Goal: Transaction & Acquisition: Purchase product/service

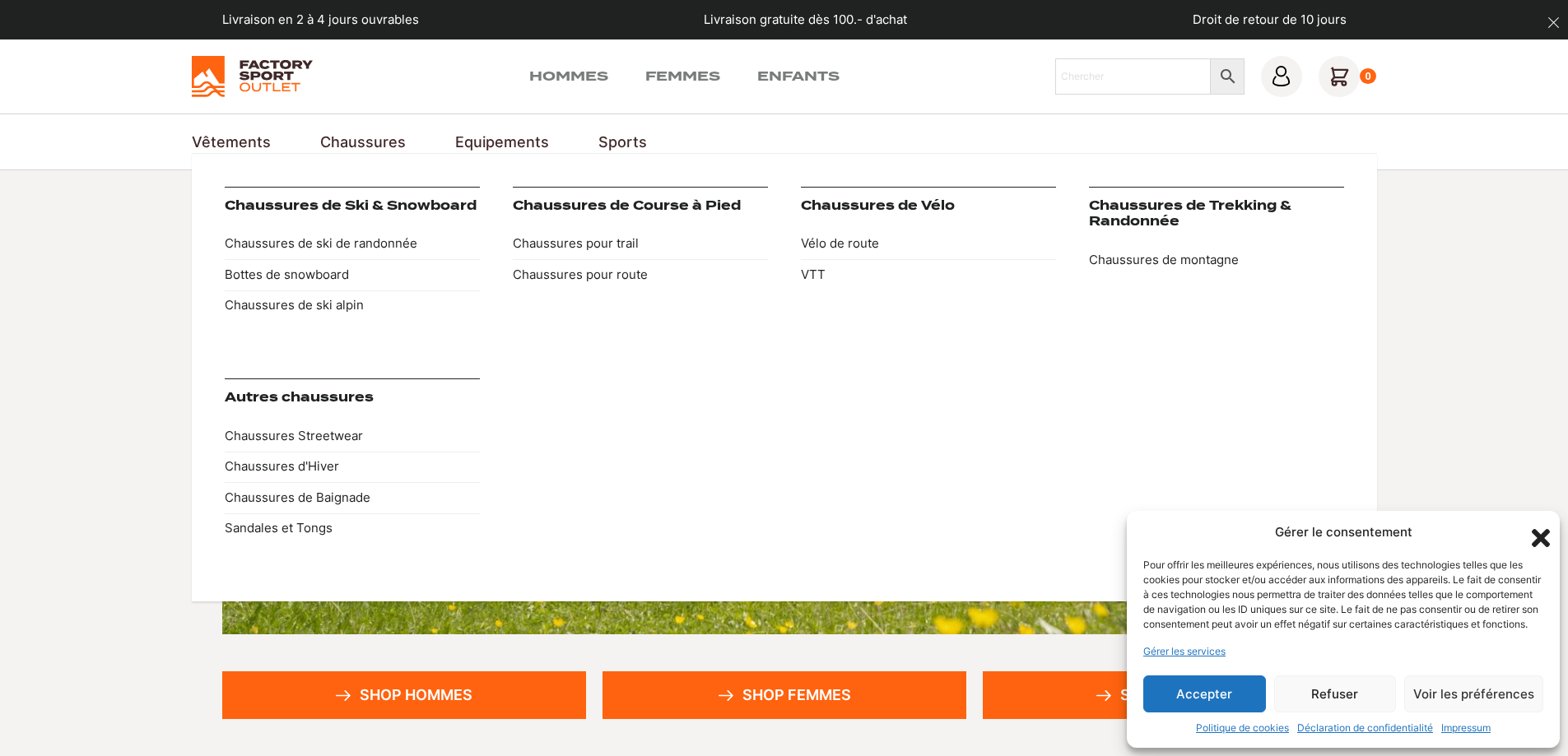
click at [349, 137] on link "Chaussures" at bounding box center [363, 142] width 86 height 23
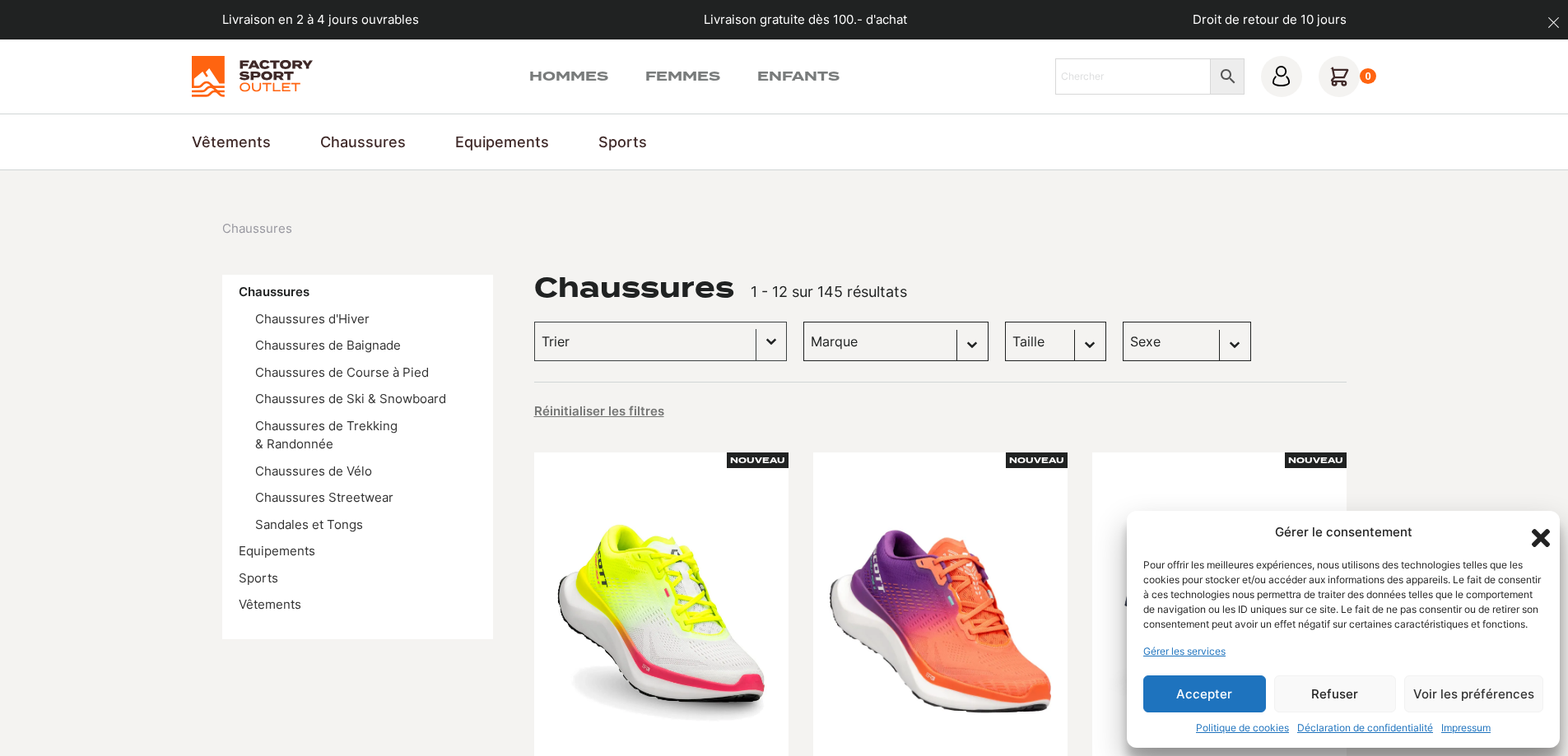
click at [1234, 688] on button "Accepter" at bounding box center [1205, 694] width 123 height 37
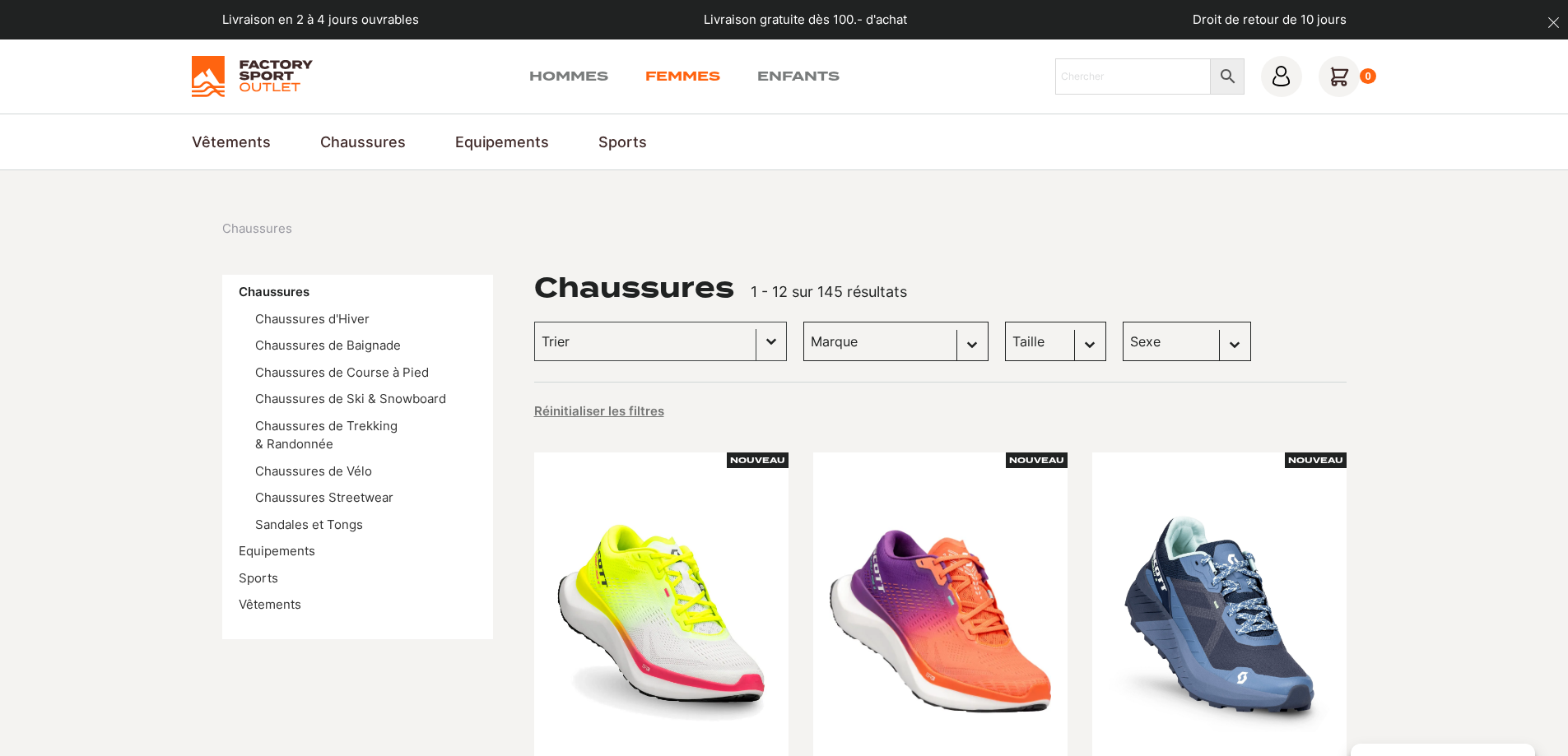
click at [701, 80] on link "Femmes" at bounding box center [682, 77] width 75 height 20
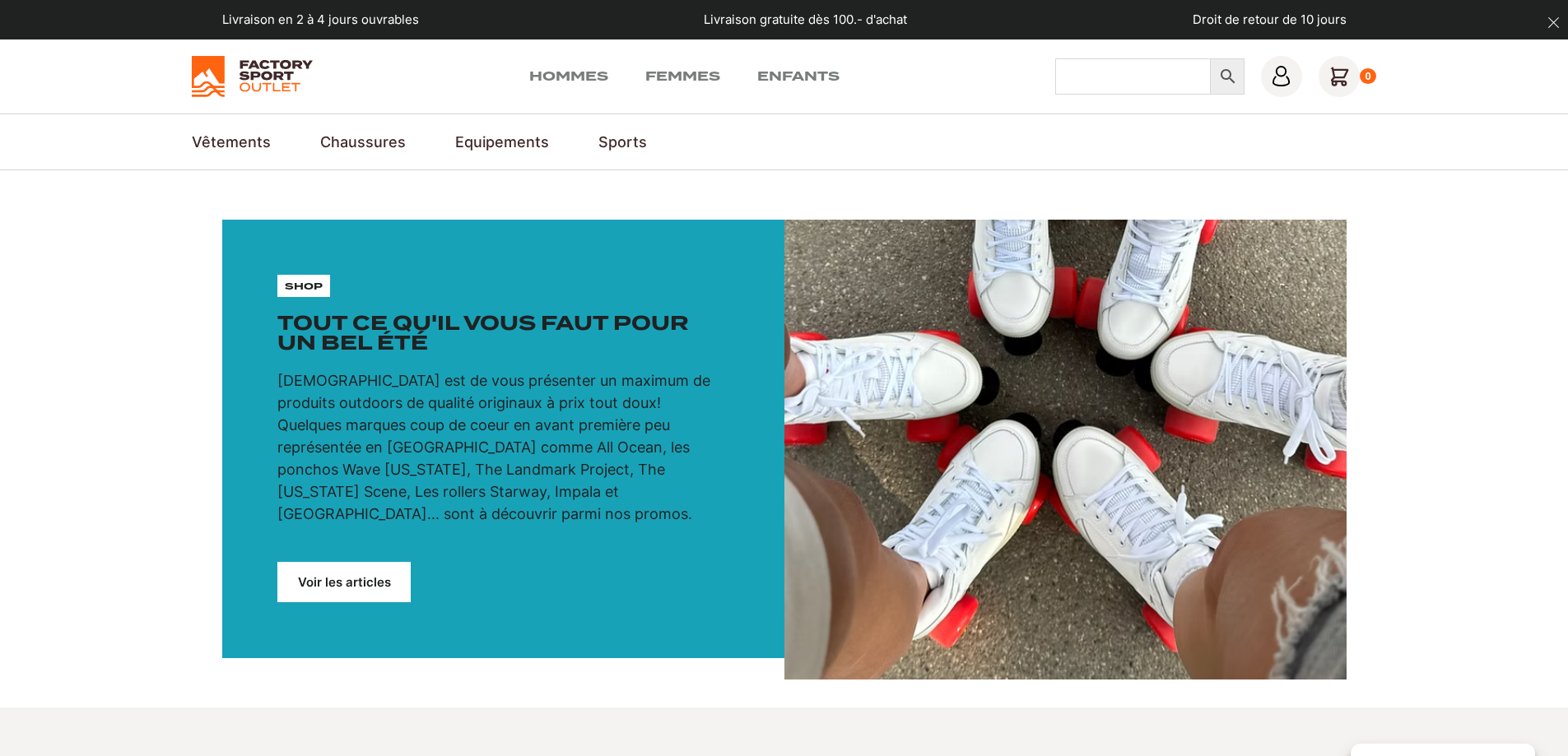
click at [1128, 74] on input "Chercher" at bounding box center [1133, 77] width 156 height 36
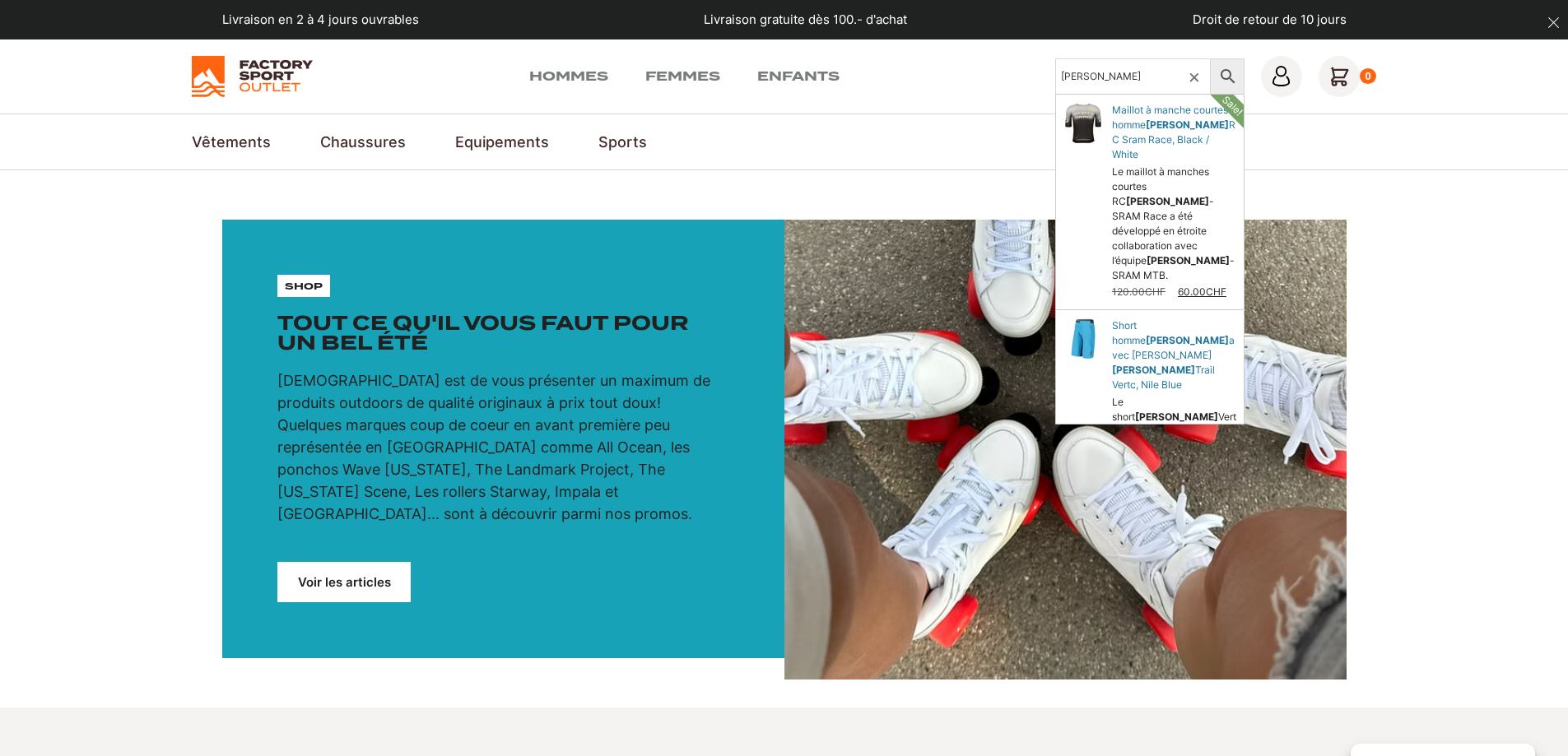
type input "[PERSON_NAME]"
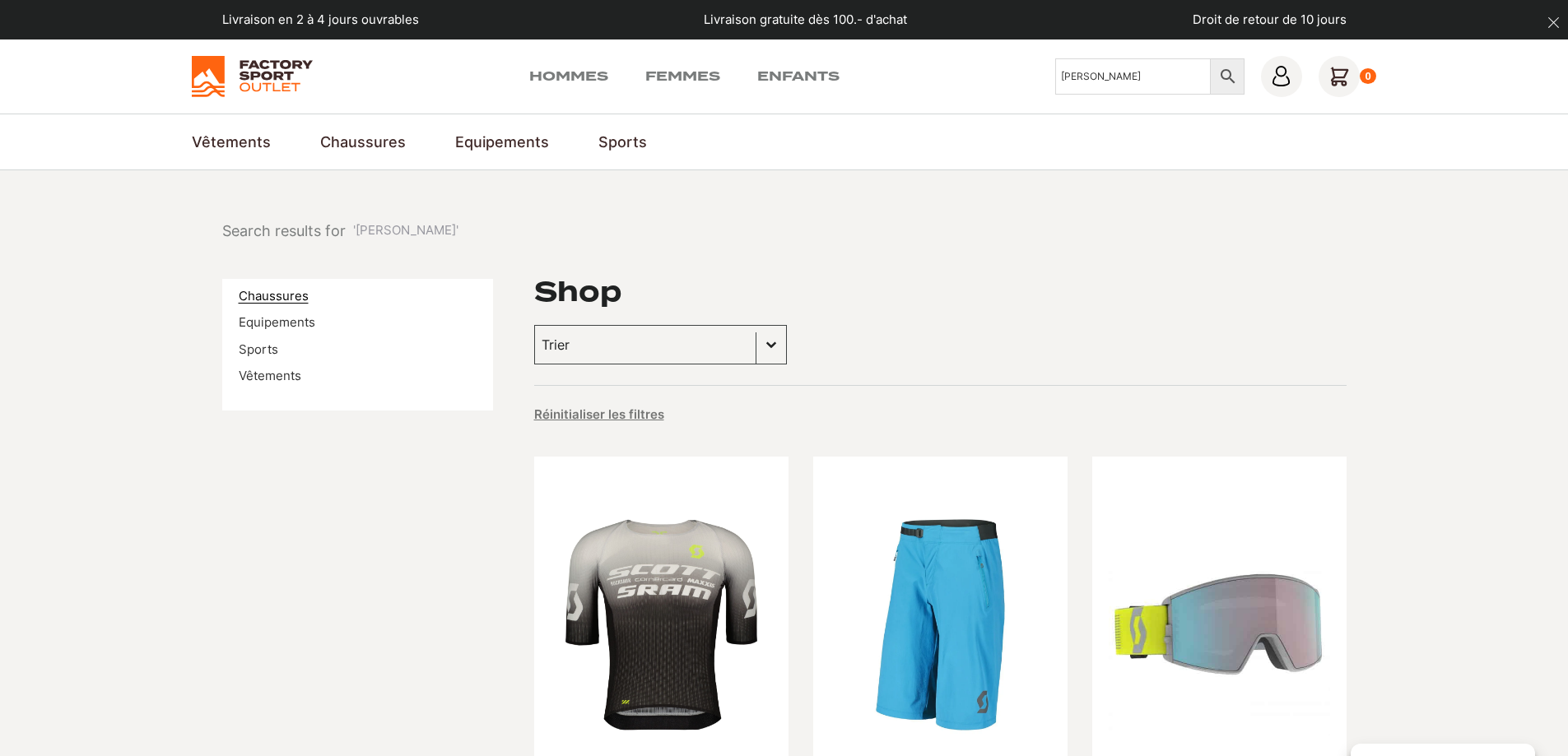
click at [292, 301] on link "Chaussures" at bounding box center [274, 296] width 70 height 16
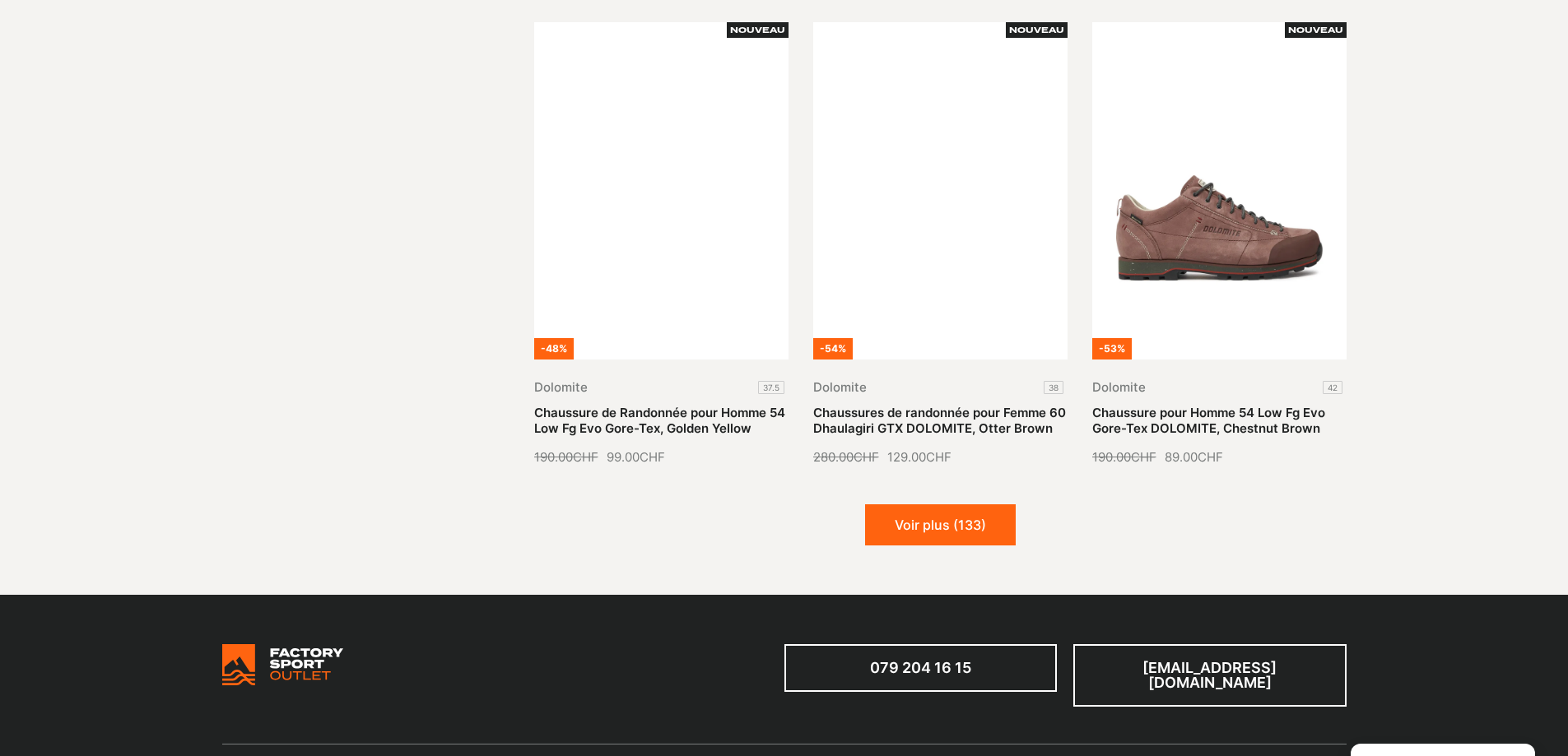
scroll to position [2058, 0]
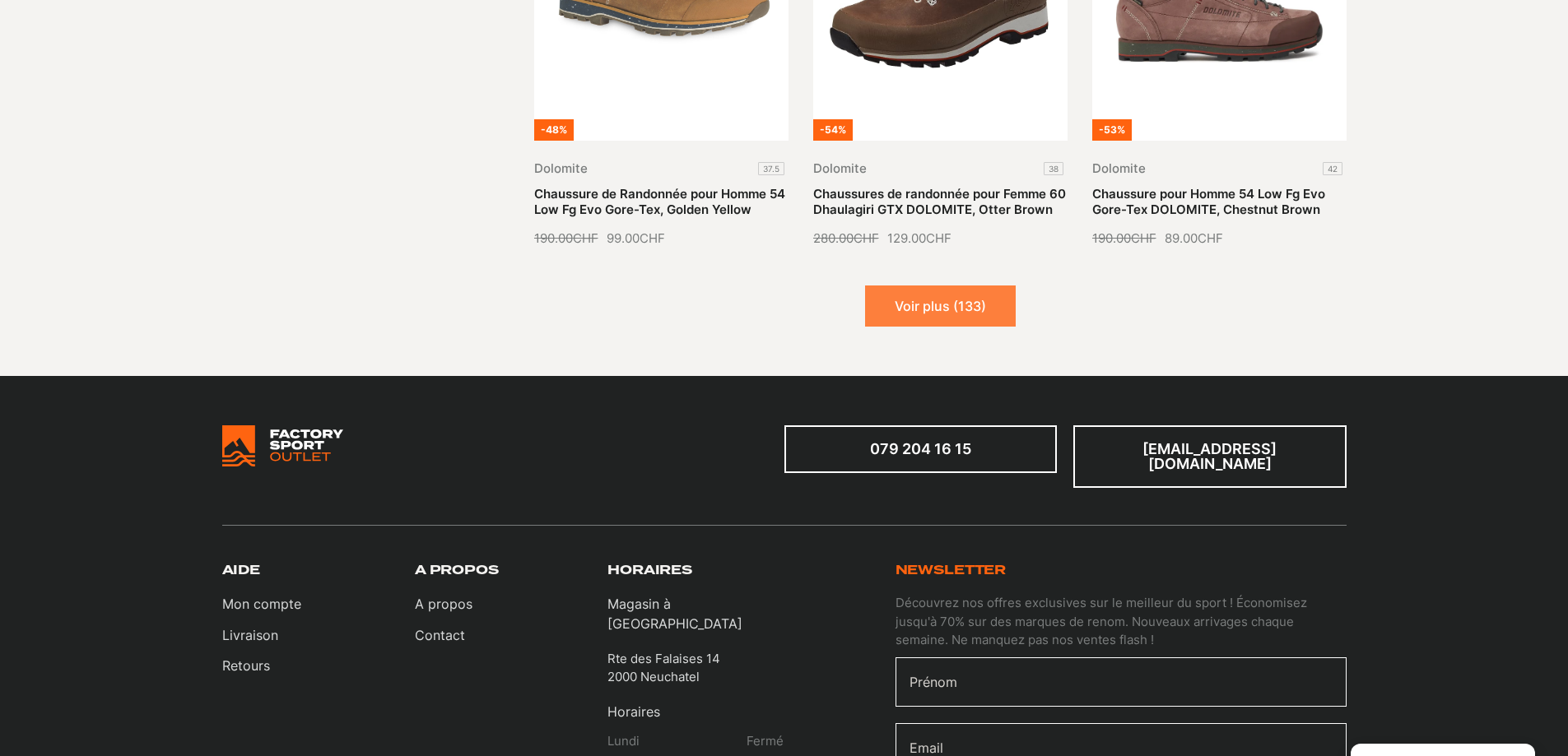
click at [893, 299] on button "Voir plus (133)" at bounding box center [939, 306] width 150 height 42
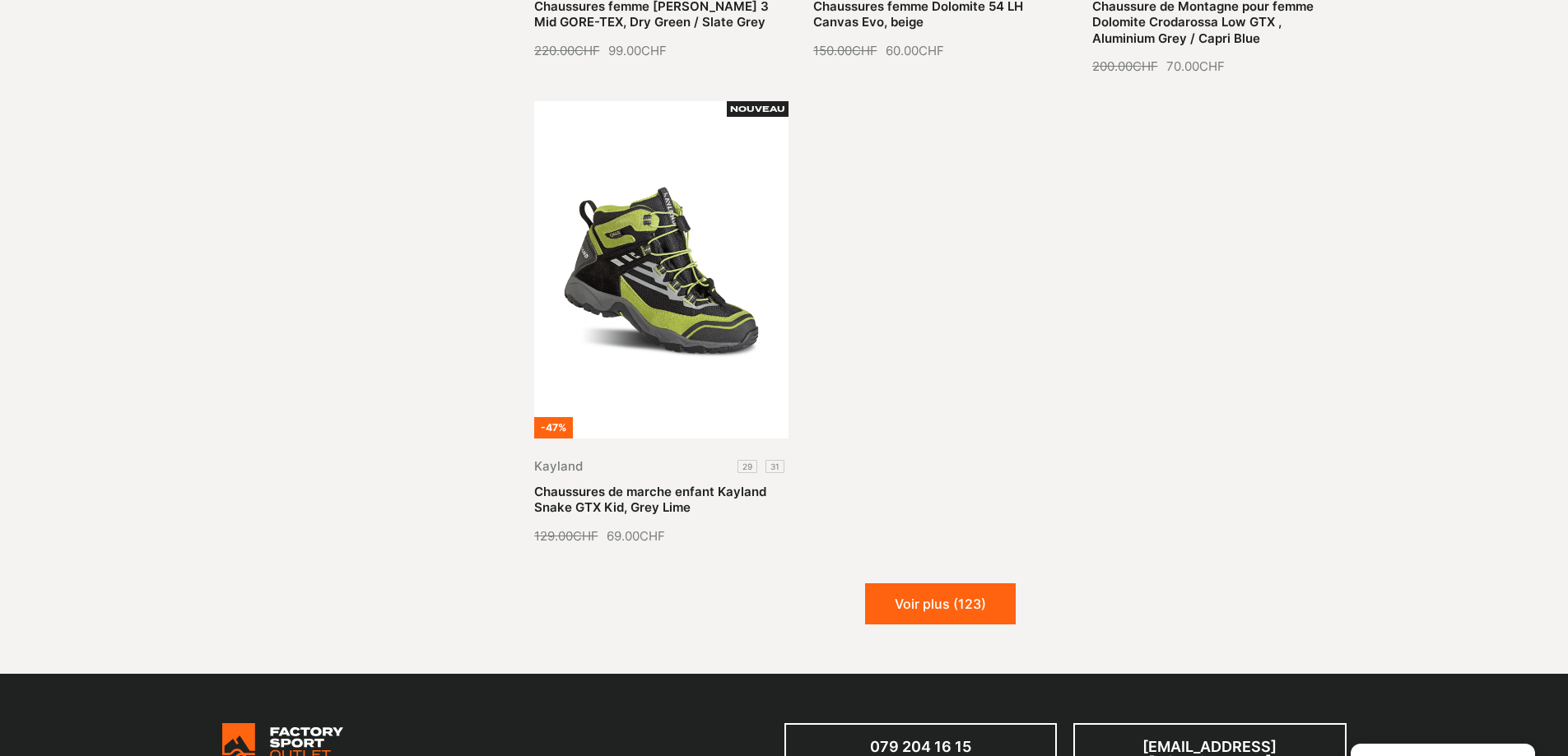
scroll to position [3704, 0]
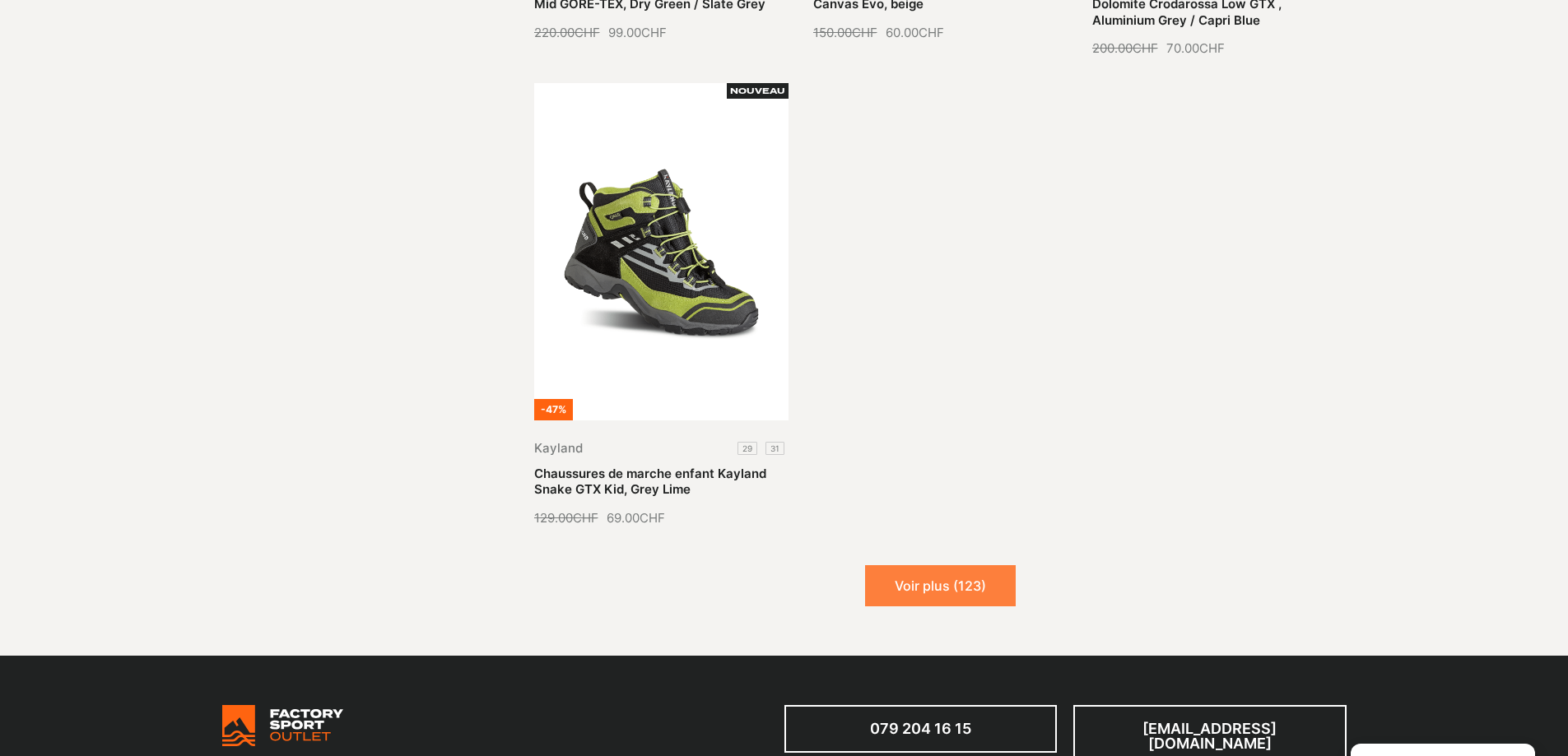
click at [947, 569] on button "Voir plus (123)" at bounding box center [939, 586] width 150 height 42
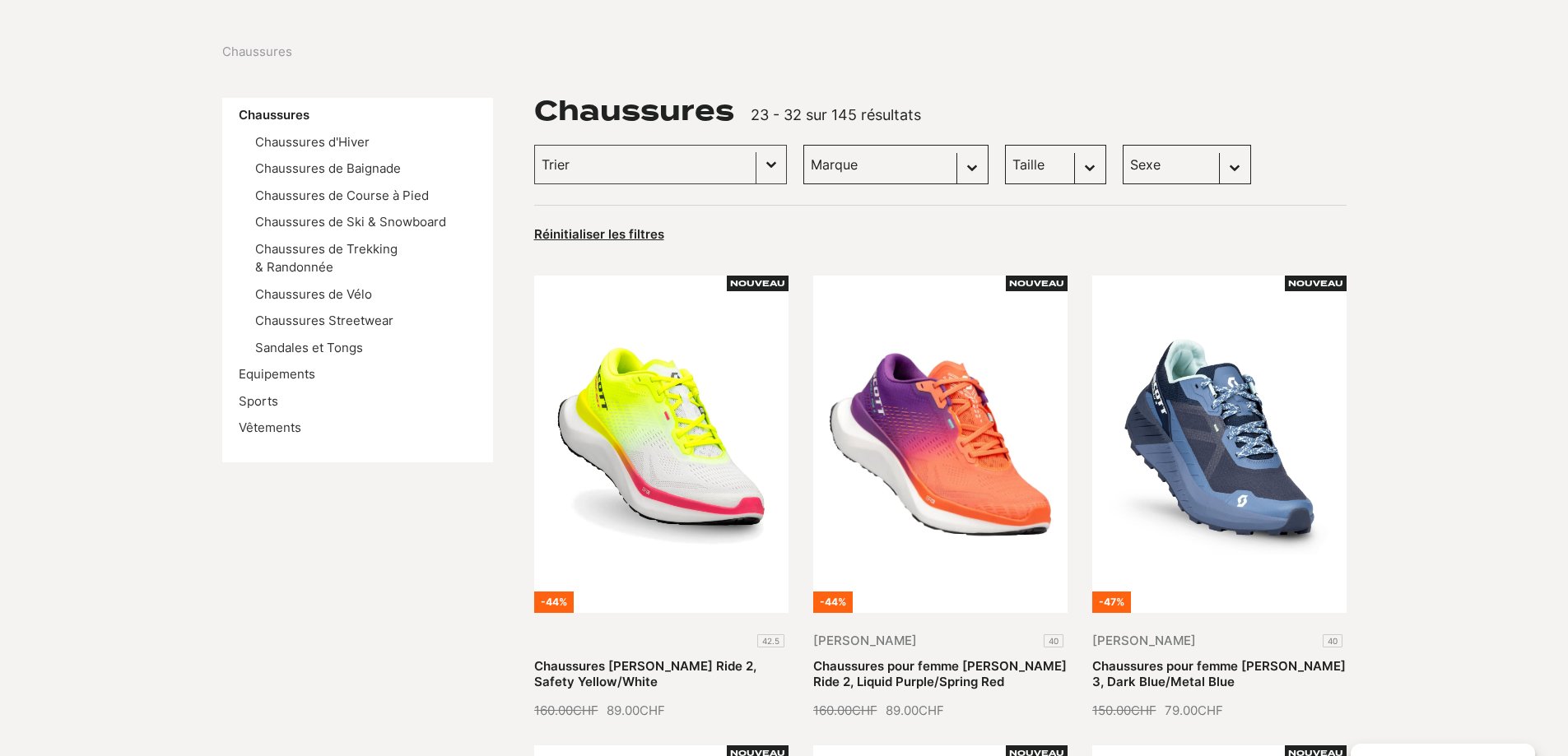
scroll to position [0, 0]
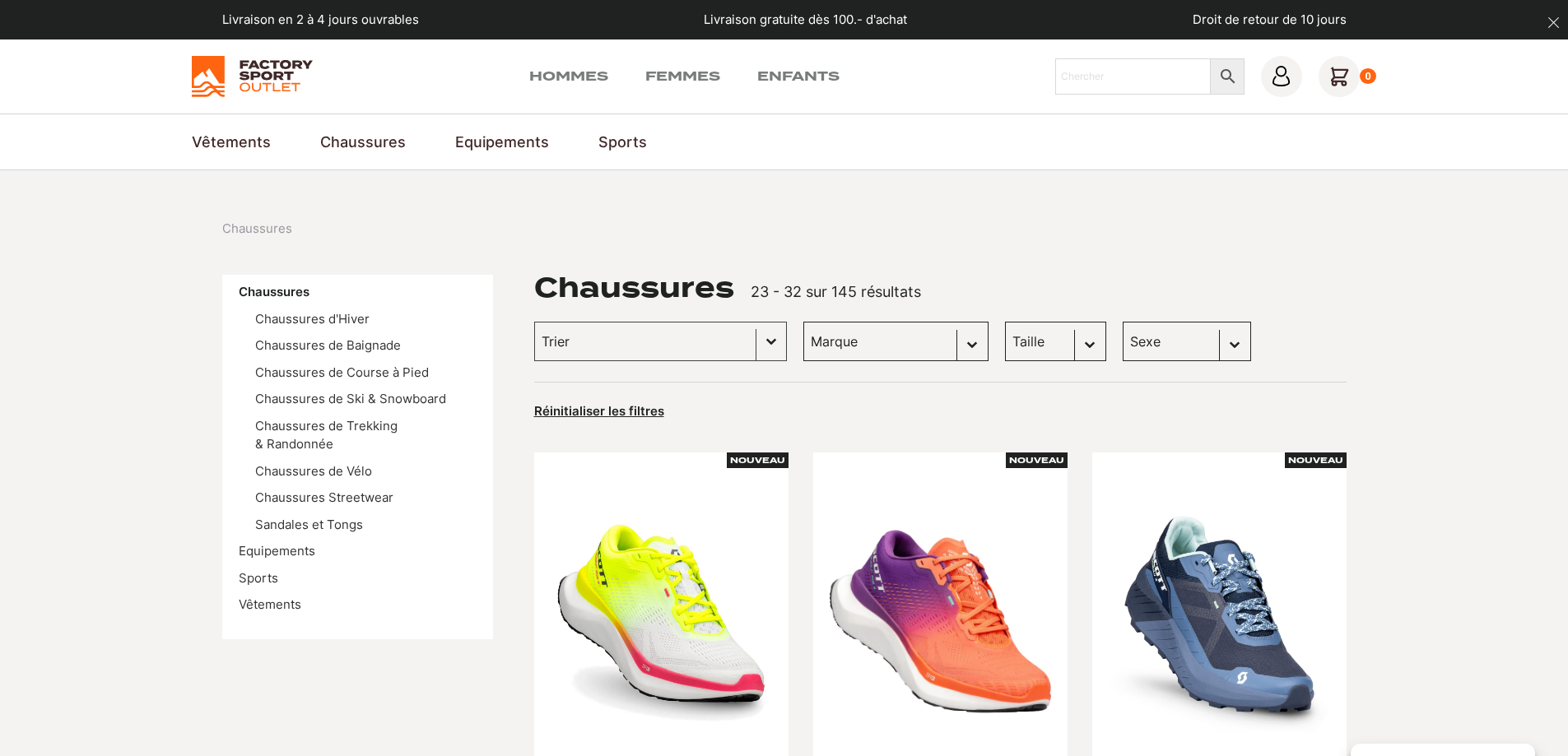
click at [941, 348] on select "Marque Scott (39) Kayland (25) Vans (24) Dolomite (22) DakarShoes (3) Globe Ska…" at bounding box center [896, 342] width 185 height 40
select select "[PERSON_NAME]"
click at [803, 322] on select "Marque Scott (39) Kayland (25) Vans (24) Dolomite (22) DakarShoes (3) Globe Ska…" at bounding box center [896, 342] width 185 height 40
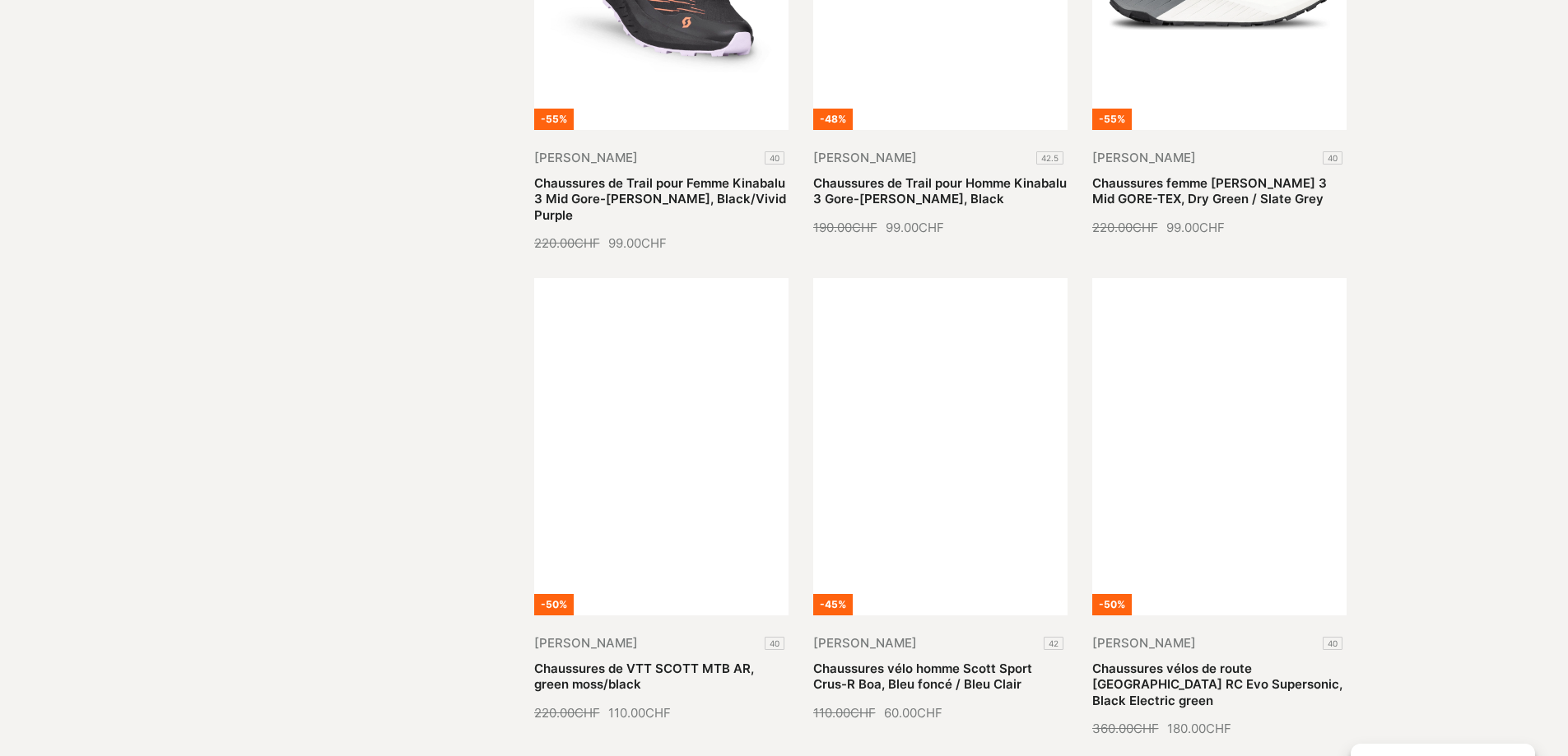
scroll to position [1811, 0]
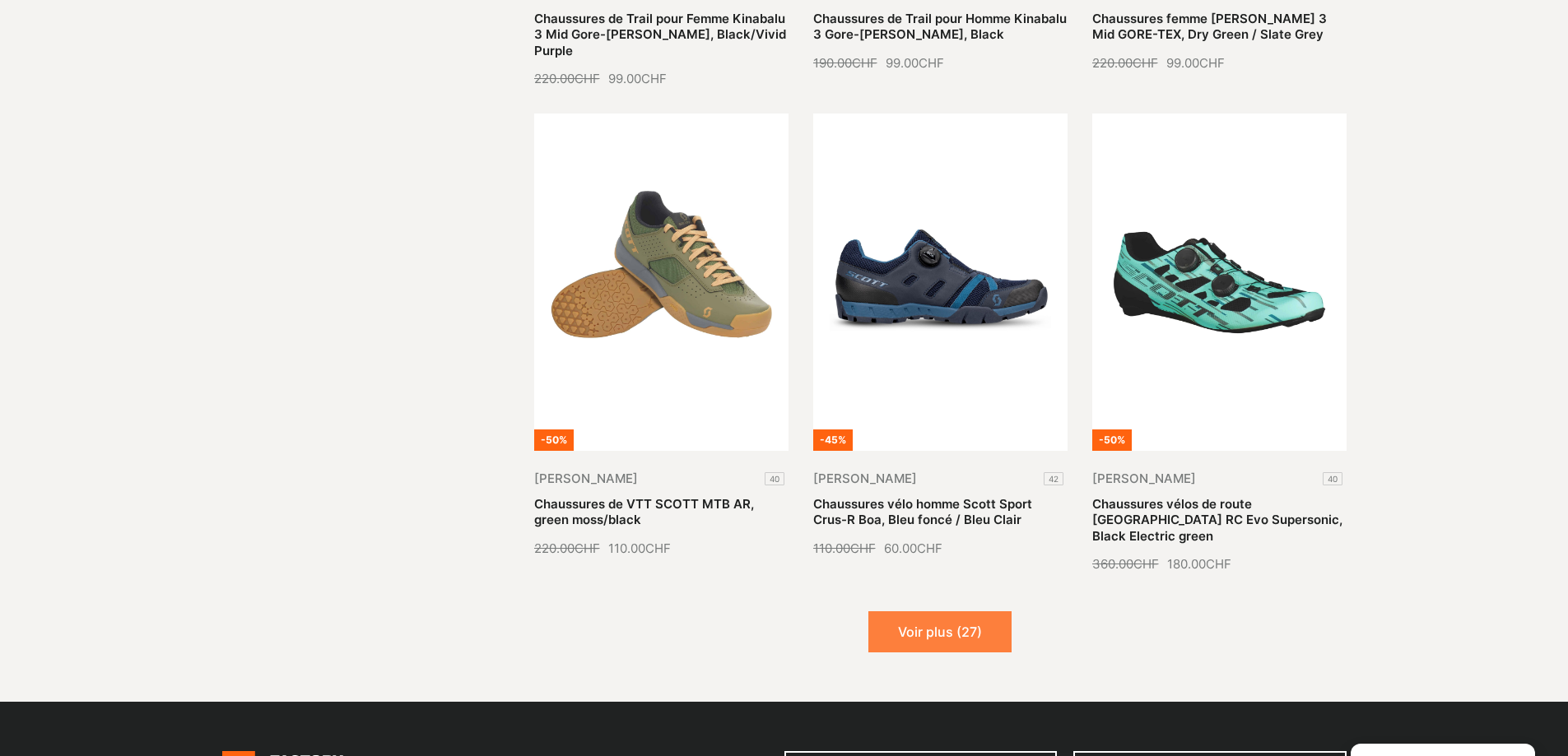
click at [908, 611] on button "Voir plus (27)" at bounding box center [940, 632] width 144 height 42
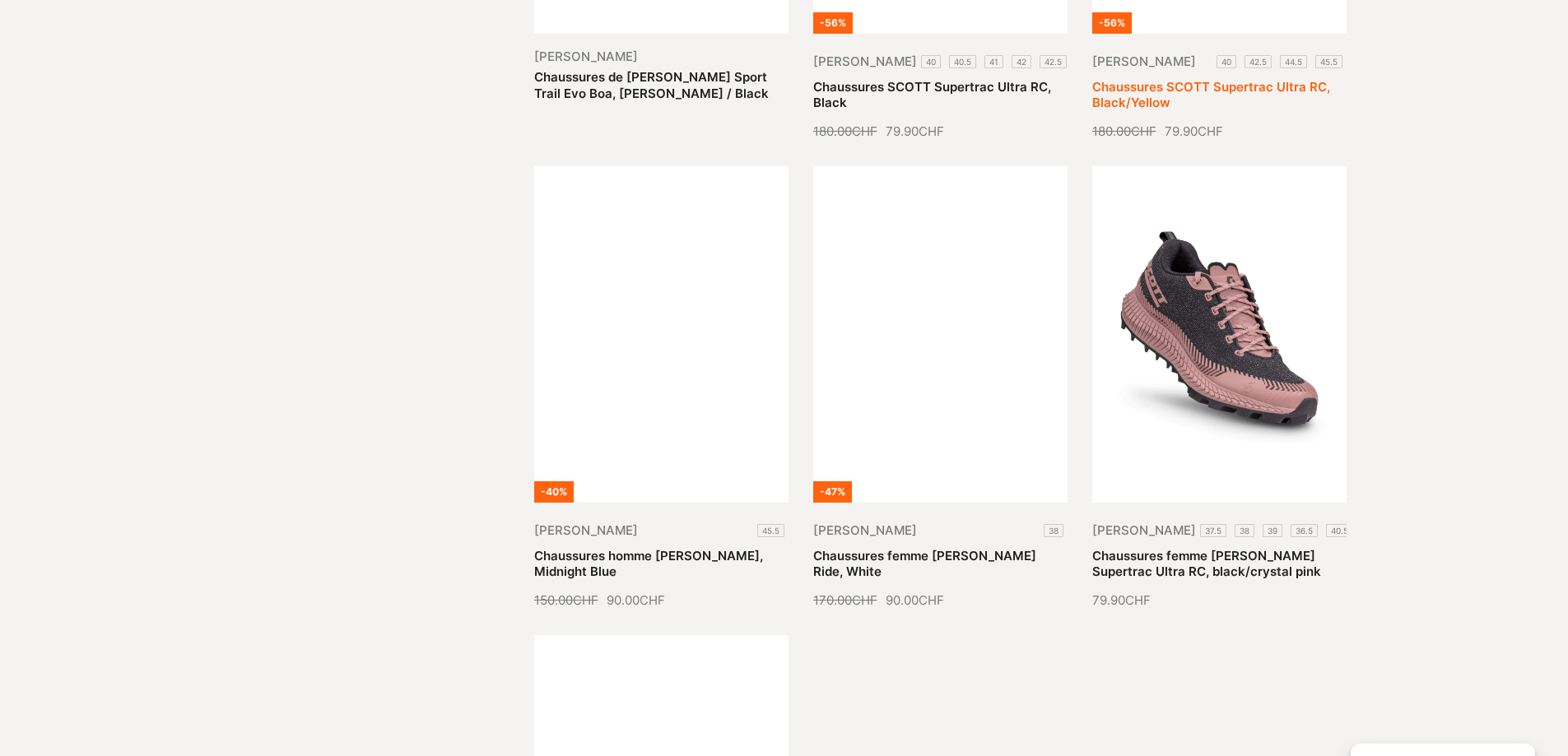
scroll to position [3210, 0]
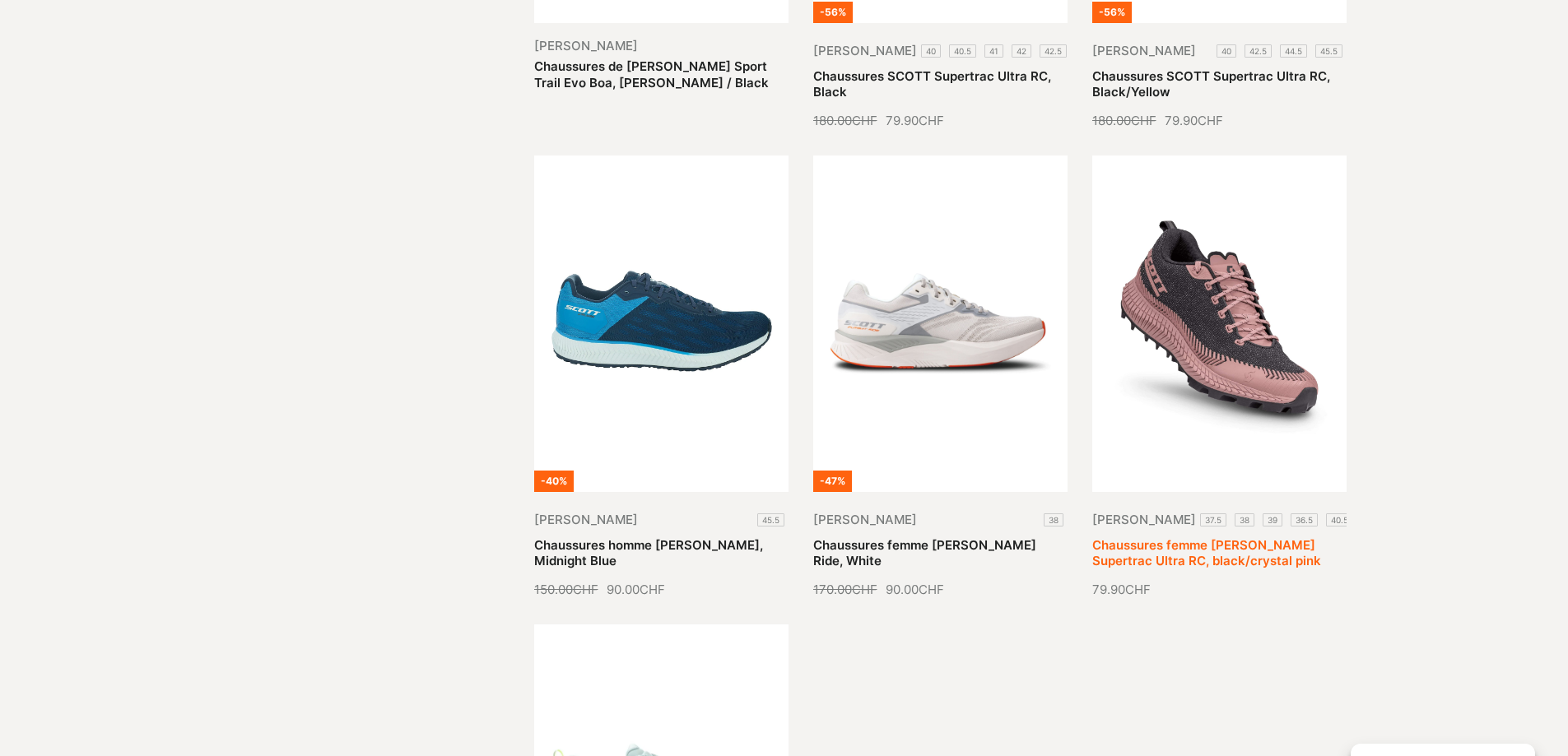
click at [1321, 538] on link "Chaussures femme [PERSON_NAME] Supertrac Ultra RC, black/crystal pink" at bounding box center [1207, 554] width 229 height 32
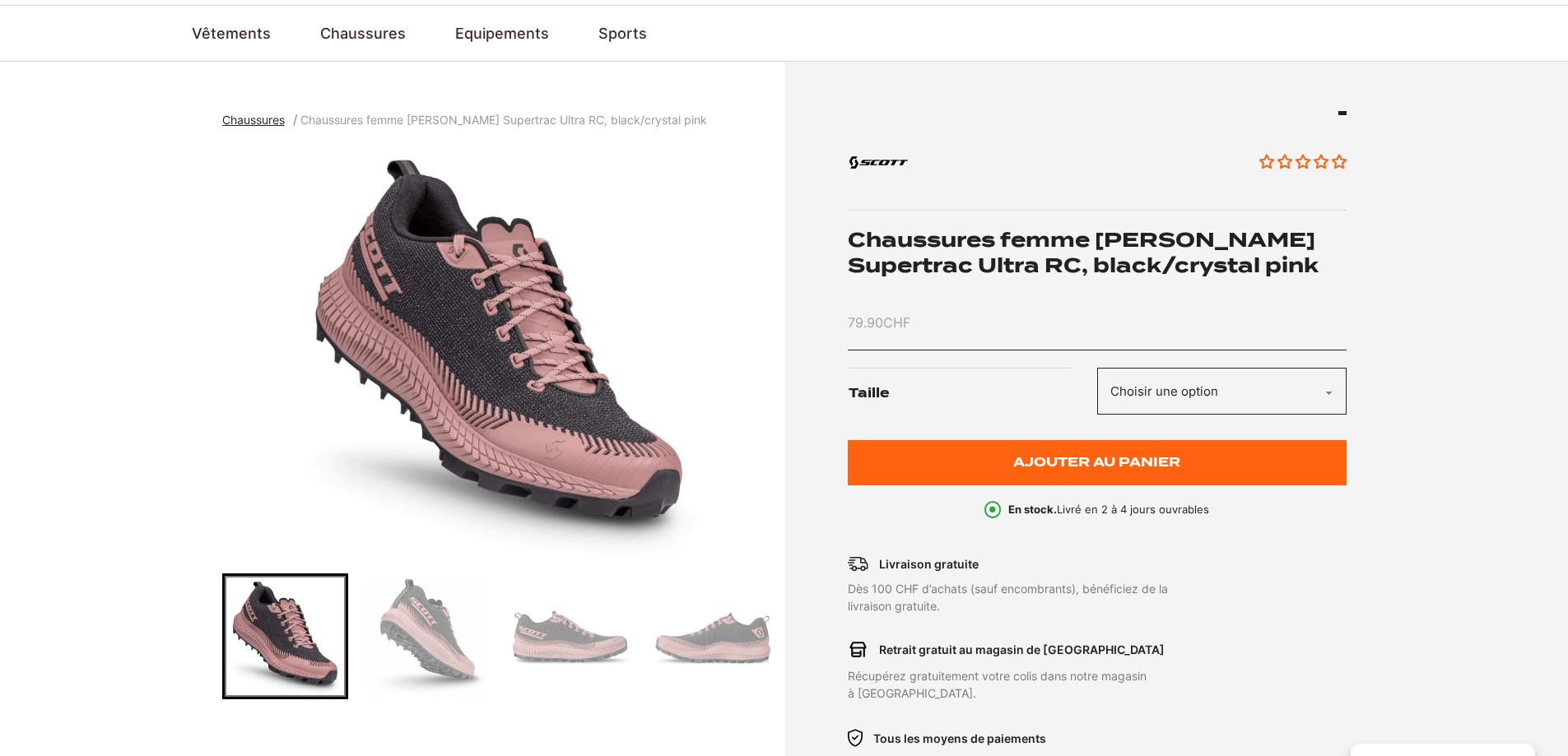
scroll to position [82, 0]
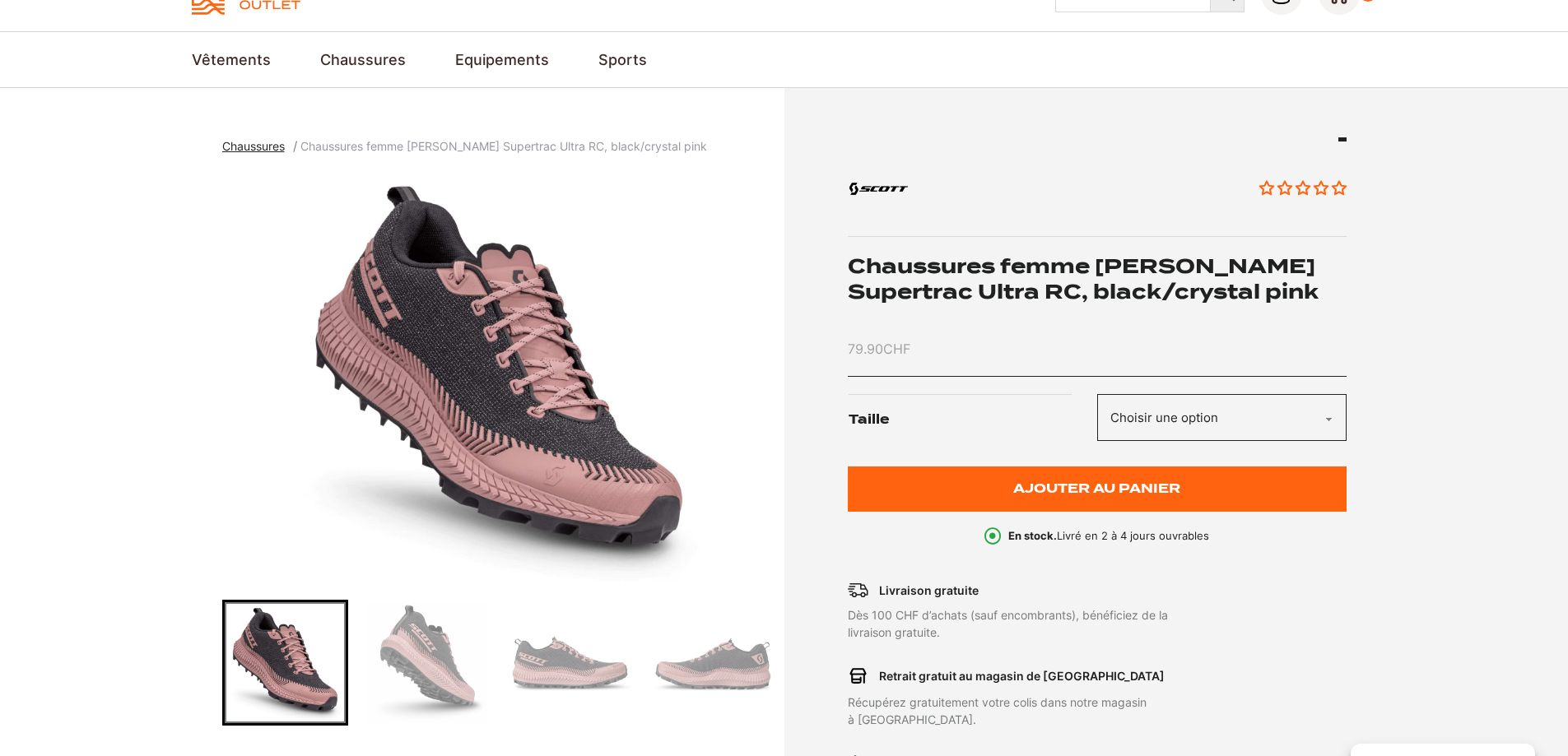
click at [1261, 430] on select "Choisir une option 37.5 38 39 36.5 40.5 42 38.5" at bounding box center [1222, 418] width 250 height 47
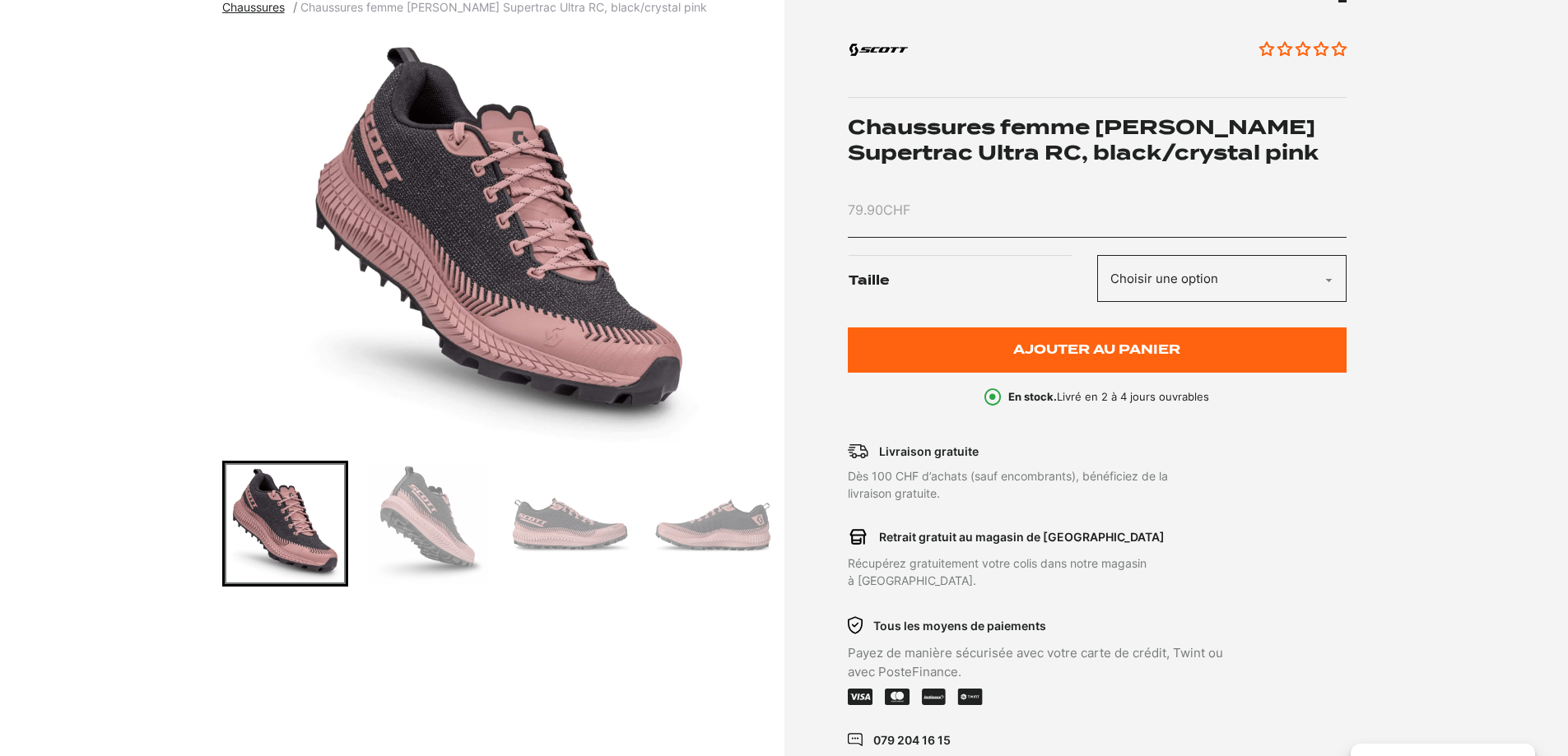
scroll to position [0, 0]
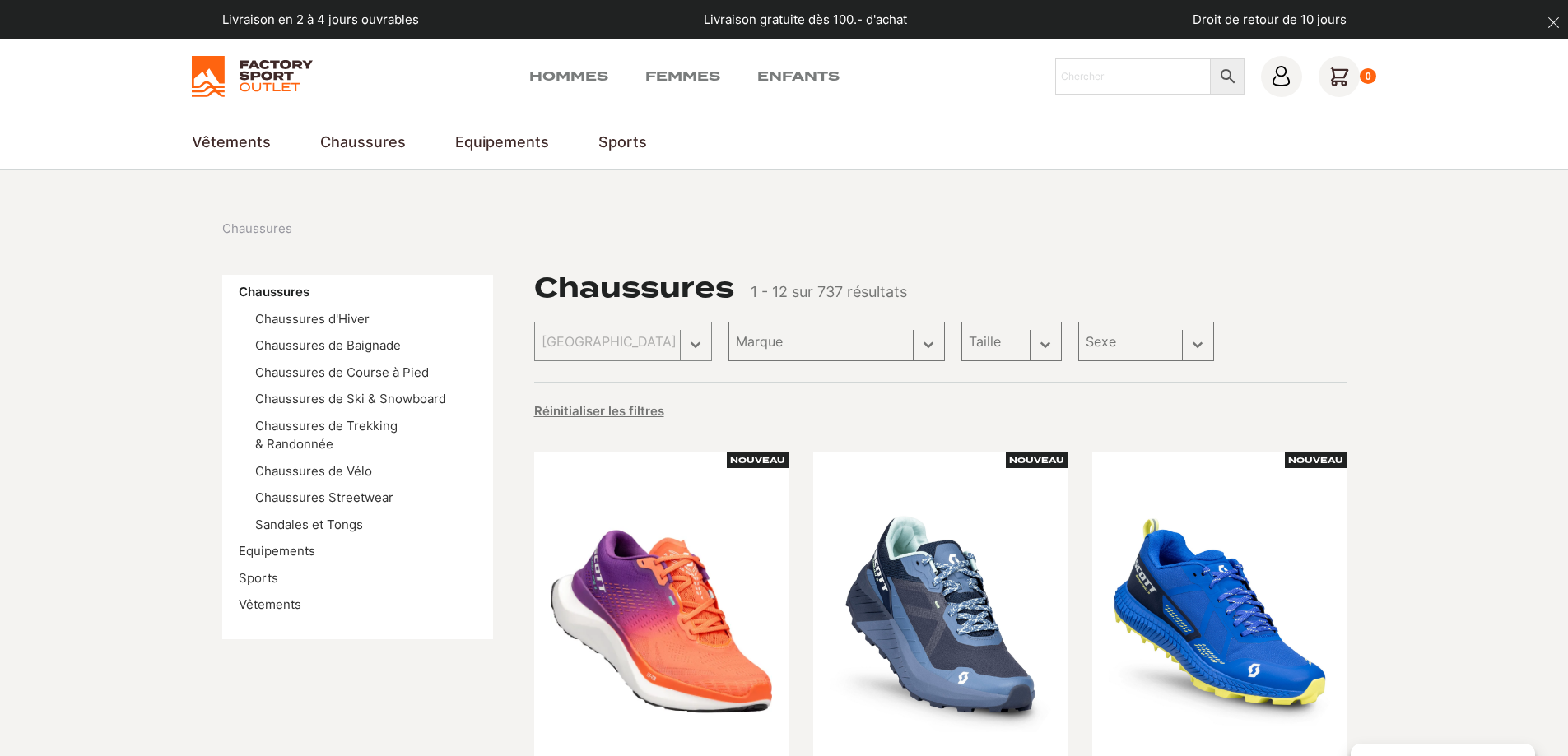
select select "[PERSON_NAME]"
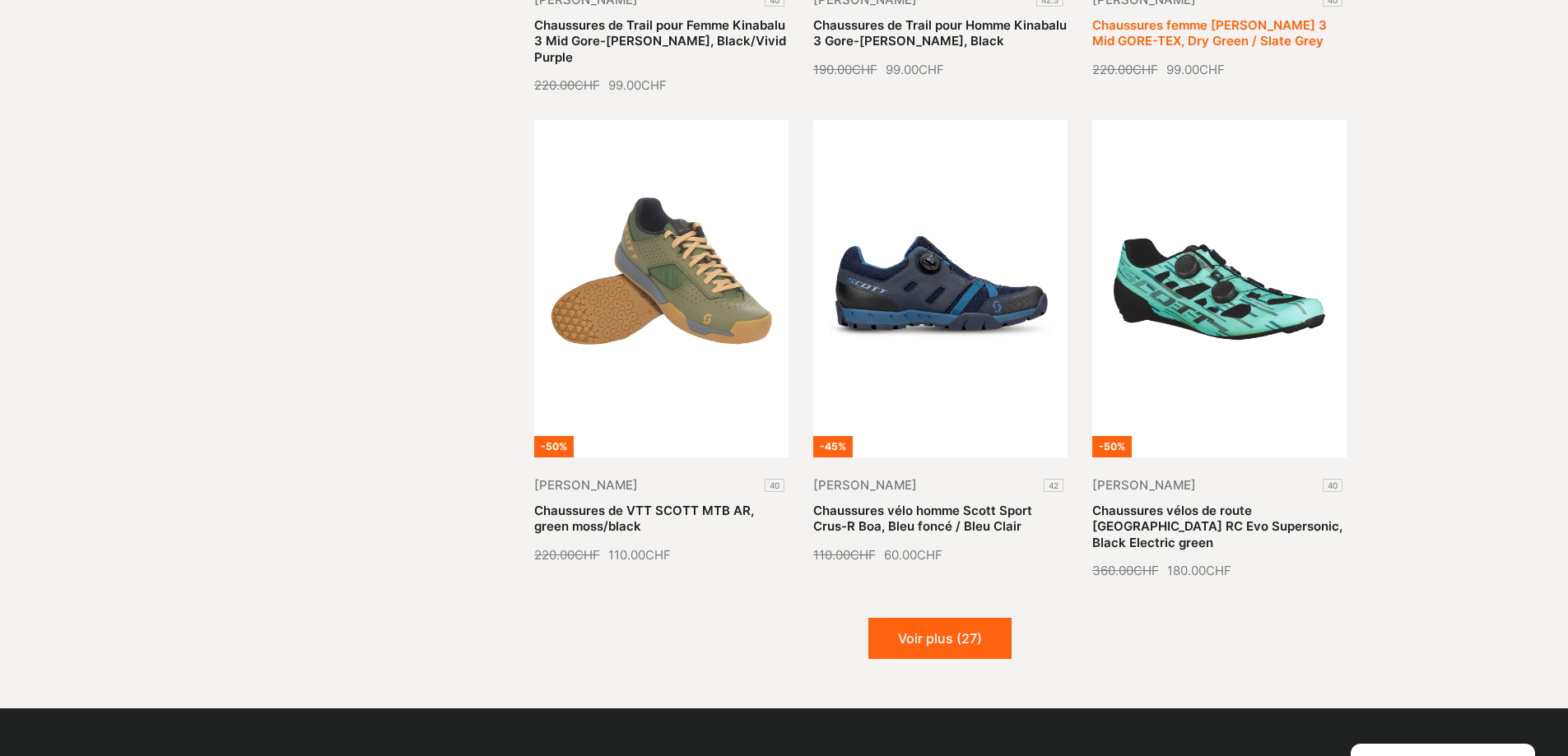
scroll to position [1811, 0]
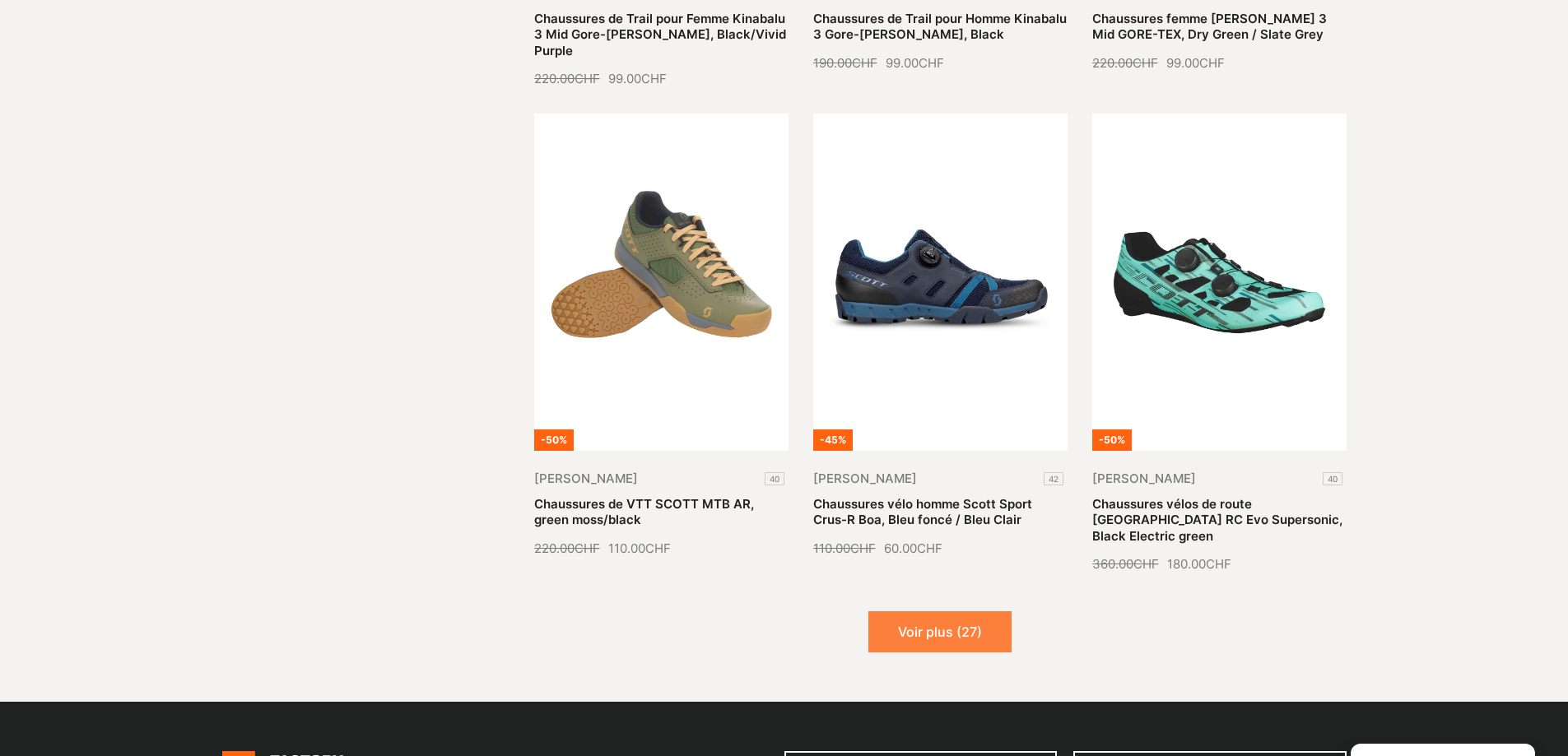
click at [916, 611] on button "Voir plus (27)" at bounding box center [940, 632] width 144 height 42
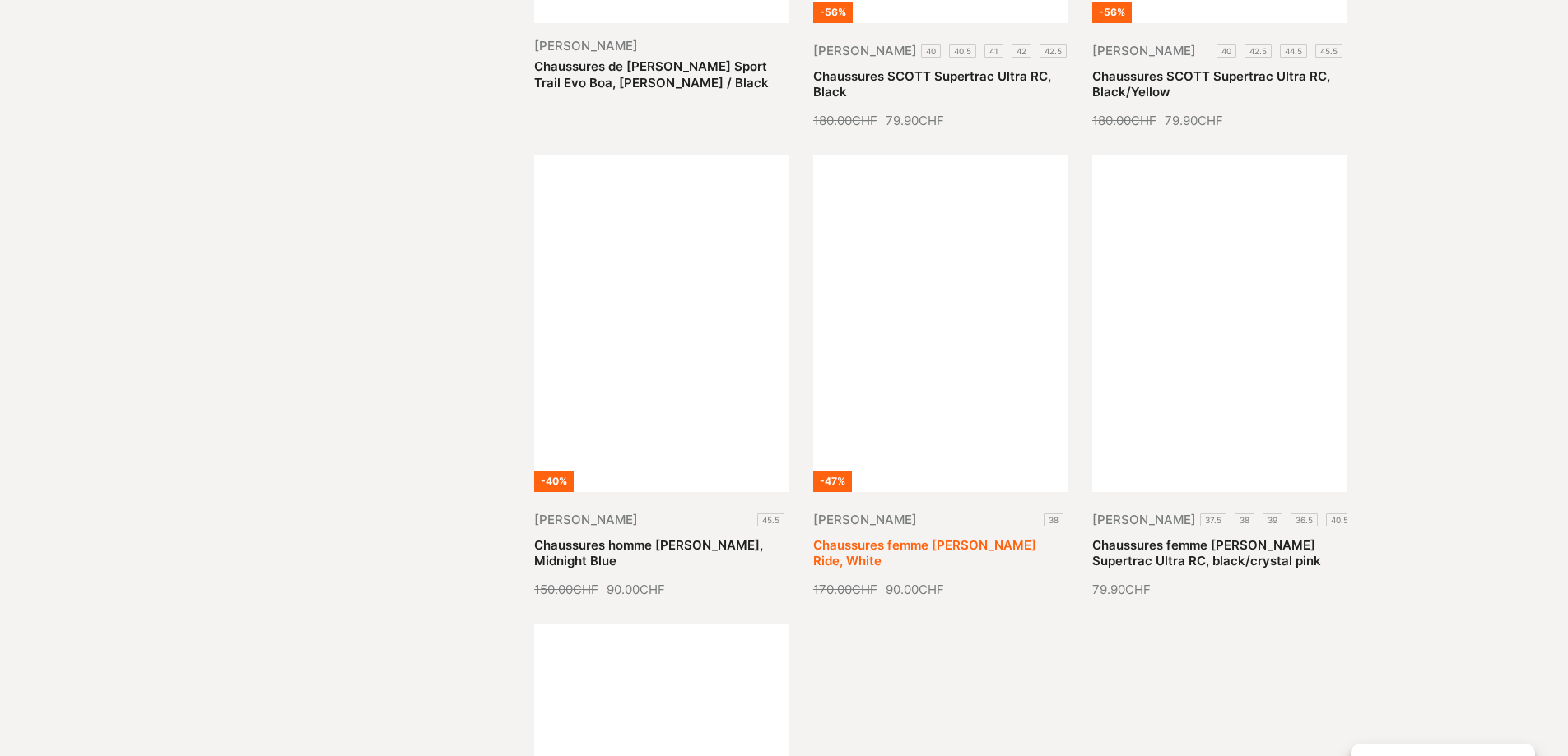
scroll to position [3128, 0]
